Goal: Task Accomplishment & Management: Complete application form

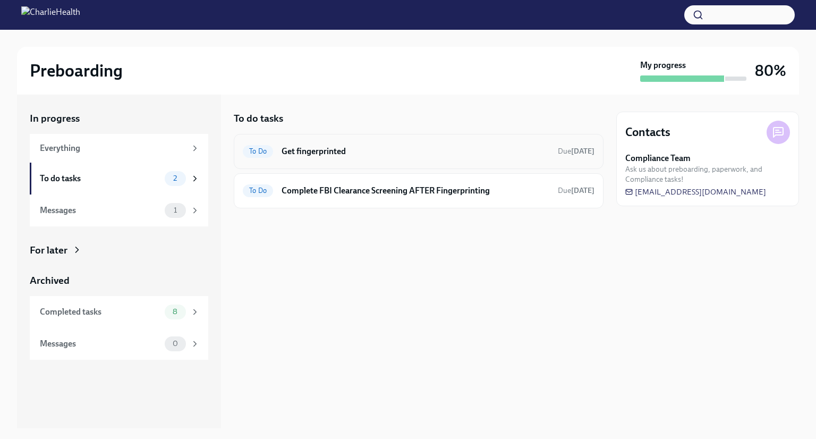
drag, startPoint x: 0, startPoint y: 0, endPoint x: 384, endPoint y: 156, distance: 414.6
click at [384, 156] on h6 "Get fingerprinted" at bounding box center [416, 152] width 268 height 12
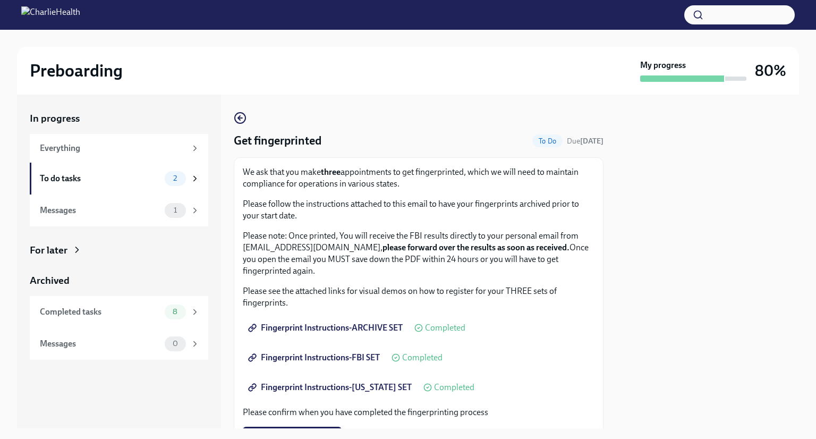
scroll to position [216, 0]
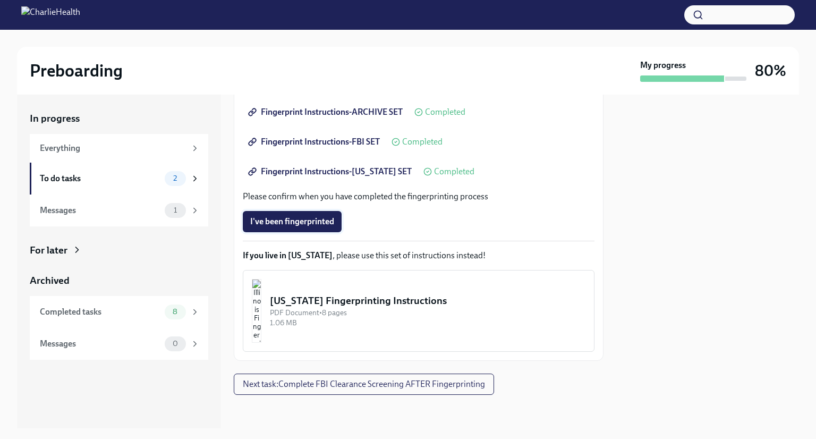
click at [328, 219] on span "I've been fingerprinted" at bounding box center [292, 221] width 84 height 11
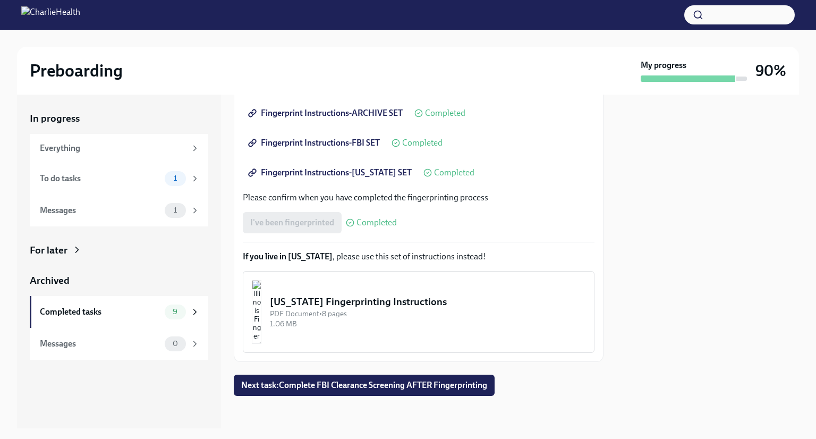
scroll to position [215, 0]
click at [170, 181] on span "1" at bounding box center [175, 178] width 16 height 8
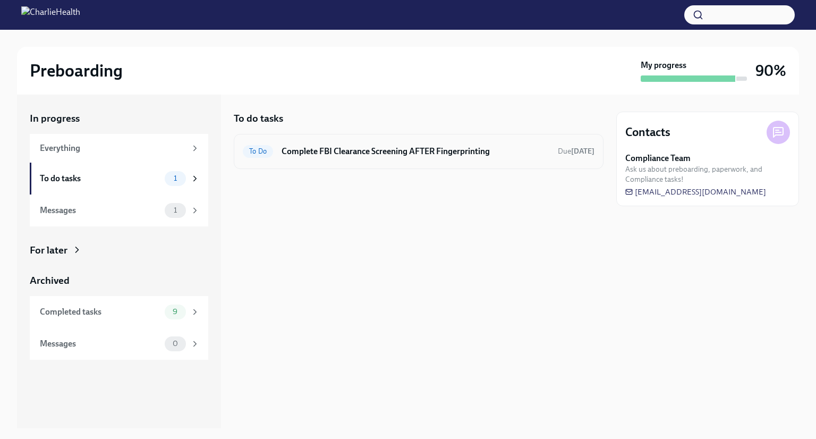
click at [400, 148] on h6 "Complete FBI Clearance Screening AFTER Fingerprinting" at bounding box center [416, 152] width 268 height 12
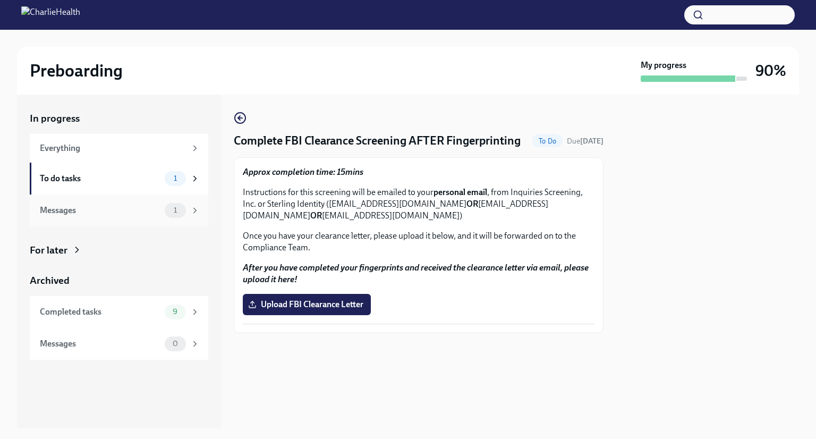
click at [170, 207] on span "1" at bounding box center [175, 210] width 16 height 8
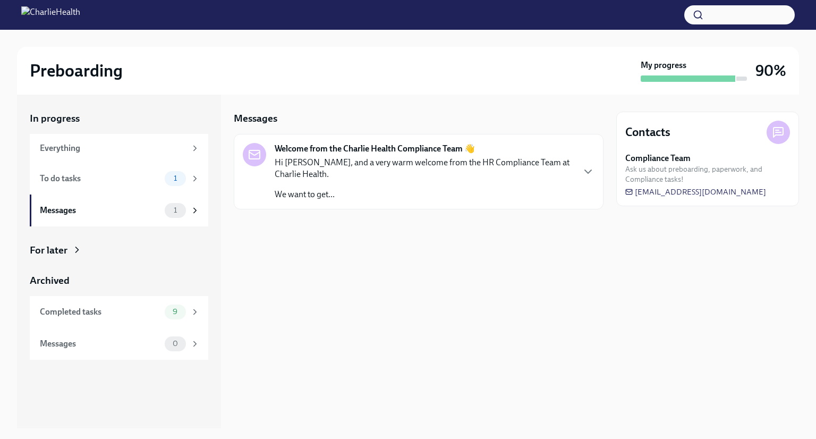
click at [368, 160] on p "Hi [PERSON_NAME], and a very warm welcome from the HR Compliance Team at Charli…" at bounding box center [424, 168] width 299 height 23
